Goal: Transaction & Acquisition: Purchase product/service

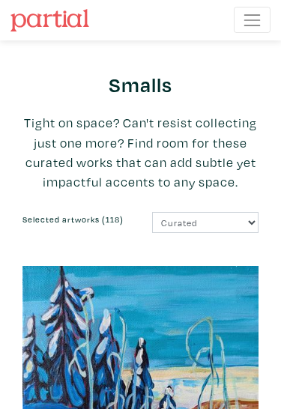
click at [256, 31] on button "Toggle navigation" at bounding box center [252, 20] width 37 height 26
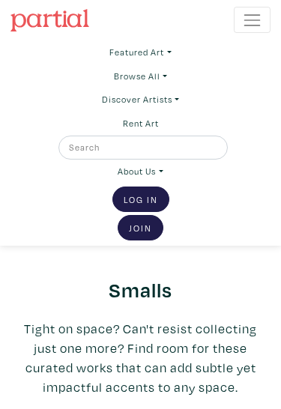
click at [170, 48] on link "Featured Art" at bounding box center [139, 52] width 61 height 24
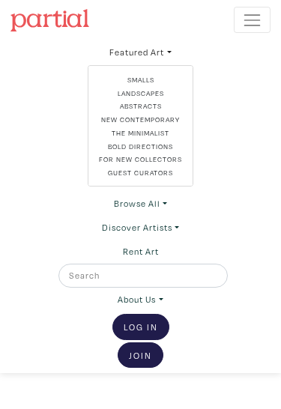
click at [157, 64] on link "Browse All" at bounding box center [141, 52] width 106 height 24
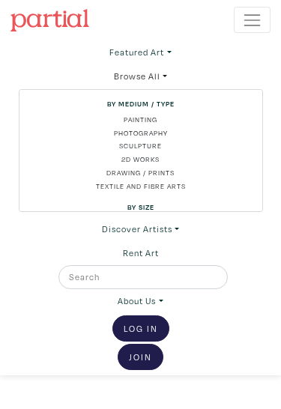
click at [163, 169] on link "Drawing / Prints" at bounding box center [141, 172] width 222 height 10
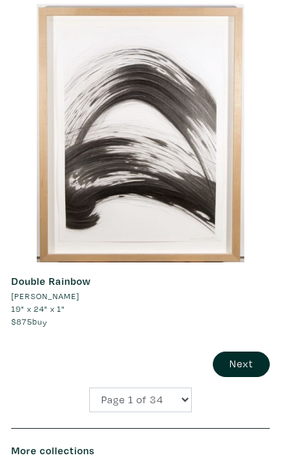
scroll to position [8930, 0]
click at [236, 351] on button "Next" at bounding box center [241, 363] width 57 height 25
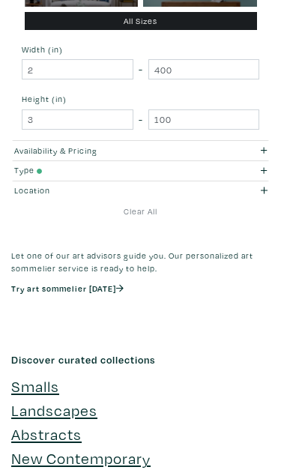
scroll to position [168, 0]
click at [264, 148] on icon "button" at bounding box center [264, 150] width 6 height 8
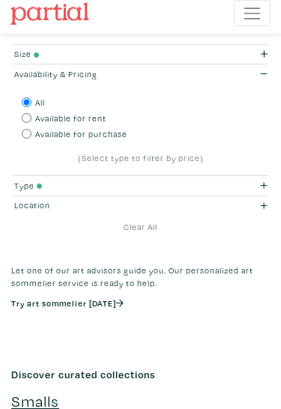
scroll to position [0, 0]
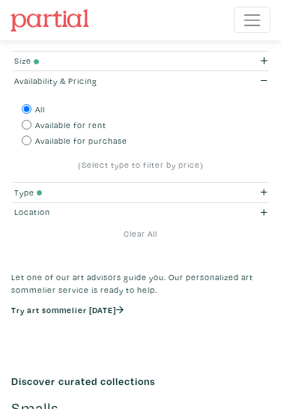
click at [125, 135] on label "Available for purchase" at bounding box center [81, 141] width 92 height 13
click at [31, 136] on input "Available for purchase" at bounding box center [27, 141] width 10 height 10
radio input "true"
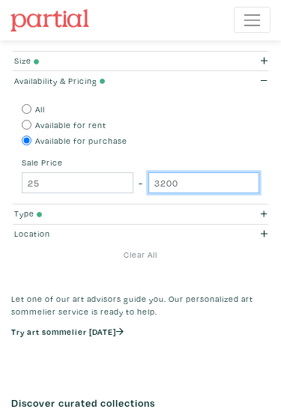
click at [236, 178] on input "3200" at bounding box center [204, 182] width 112 height 20
type input "3"
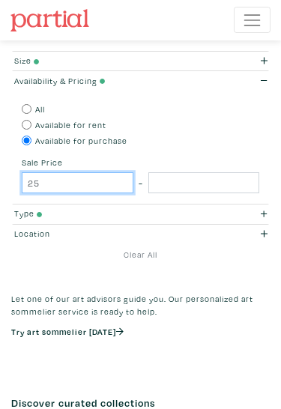
click at [107, 183] on input "25" at bounding box center [78, 182] width 112 height 20
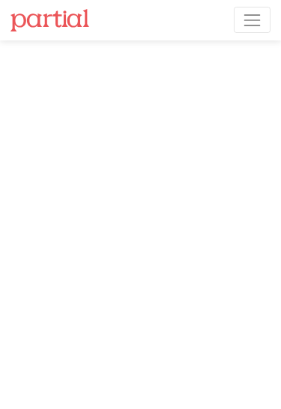
click at [12, 19] on img at bounding box center [49, 20] width 79 height 22
click at [264, 22] on button "Toggle navigation" at bounding box center [252, 20] width 37 height 26
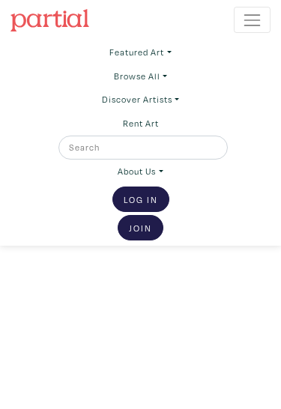
click at [189, 147] on input "text" at bounding box center [142, 147] width 150 height 15
type input "F"
type input "Internet"
click at [220, 151] on button "submit" at bounding box center [220, 151] width 0 height 0
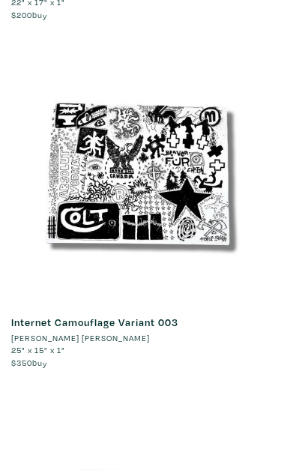
scroll to position [1664, 0]
click at [154, 316] on link "Internet Camouflage Variant 003" at bounding box center [94, 322] width 167 height 13
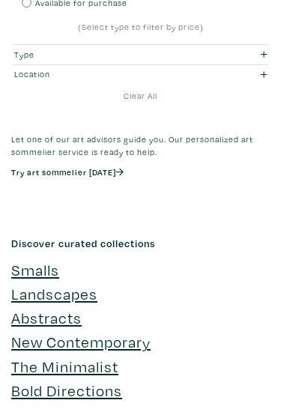
scroll to position [0, 0]
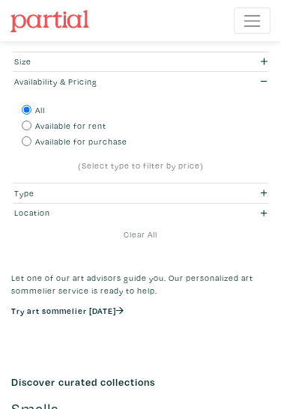
click at [258, 18] on span "Toggle navigation" at bounding box center [251, 19] width 19 height 19
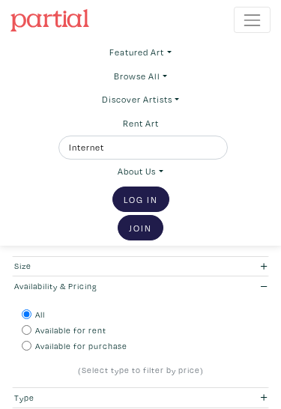
click at [157, 46] on link "Featured Art" at bounding box center [139, 52] width 61 height 24
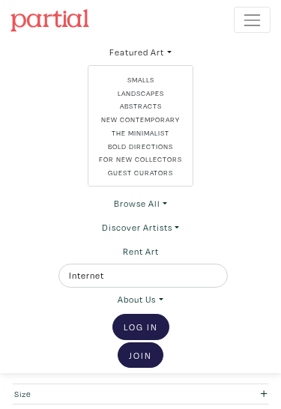
click at [163, 64] on link "Browse All" at bounding box center [141, 52] width 106 height 24
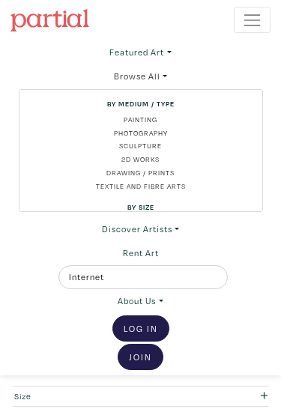
click at [171, 64] on link "Discover Artists" at bounding box center [139, 52] width 61 height 24
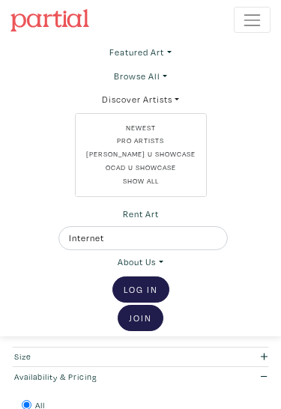
click at [150, 122] on link "Newest" at bounding box center [140, 127] width 109 height 10
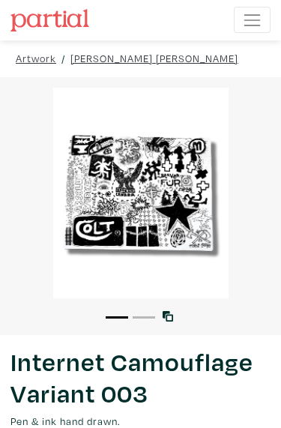
click at [225, 156] on div at bounding box center [246, 206] width 70 height 258
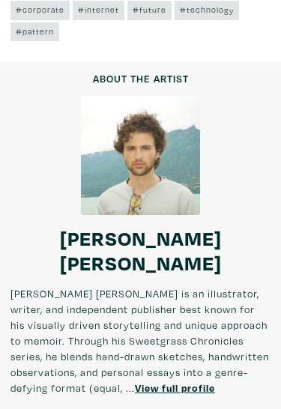
scroll to position [1088, 0]
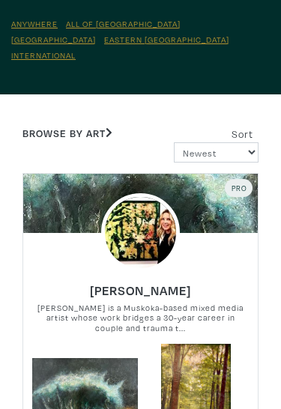
scroll to position [236, 0]
click at [197, 304] on small "Lisa Skelding is a Muskoka-based mixed media artist whose work bridges a 30-yea…" at bounding box center [140, 319] width 235 height 30
click at [166, 283] on h6 "[PERSON_NAME]" at bounding box center [140, 291] width 101 height 16
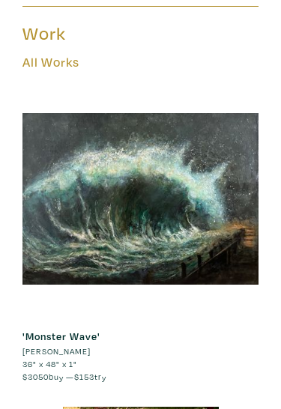
scroll to position [492, 0]
